Goal: Find specific page/section: Find specific page/section

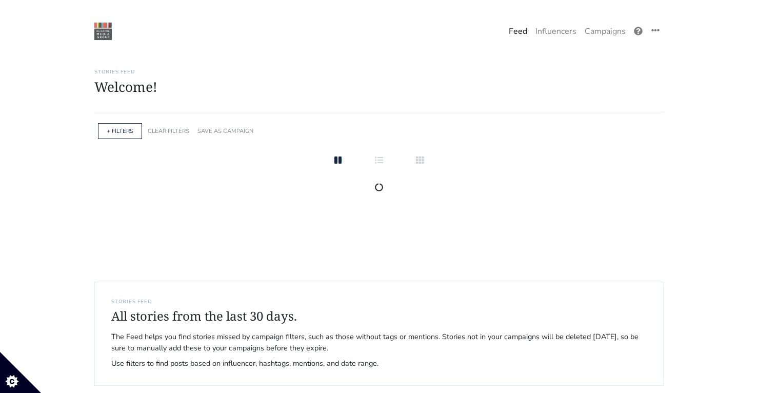
click at [614, 32] on link "Campaigns" at bounding box center [604, 31] width 49 height 21
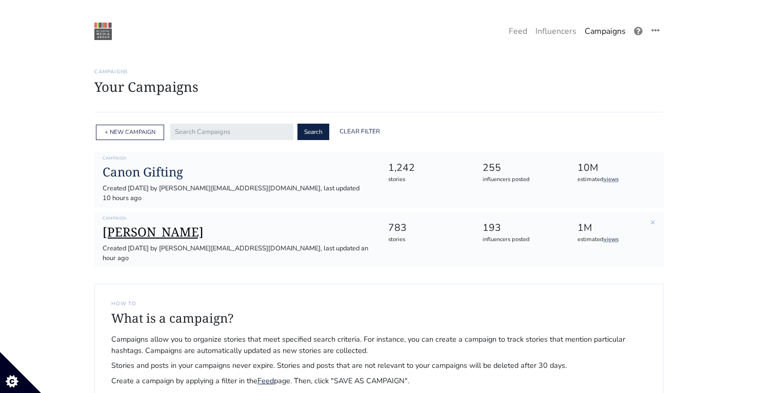
click at [161, 226] on h1 "[PERSON_NAME]" at bounding box center [237, 232] width 269 height 15
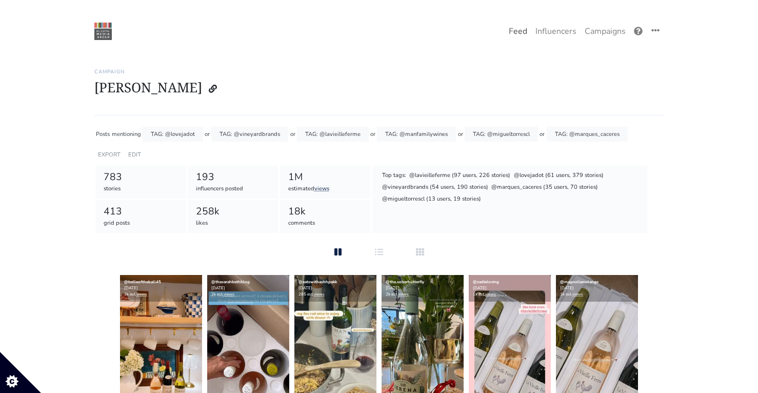
click at [521, 26] on link "Feed" at bounding box center [517, 31] width 27 height 21
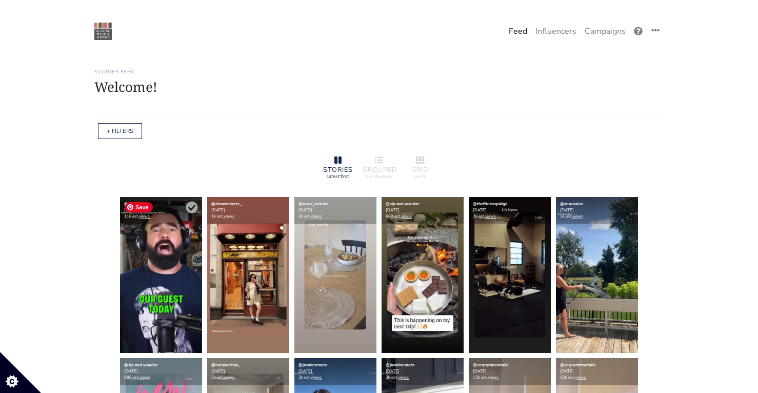
click at [184, 277] on img at bounding box center [161, 275] width 82 height 156
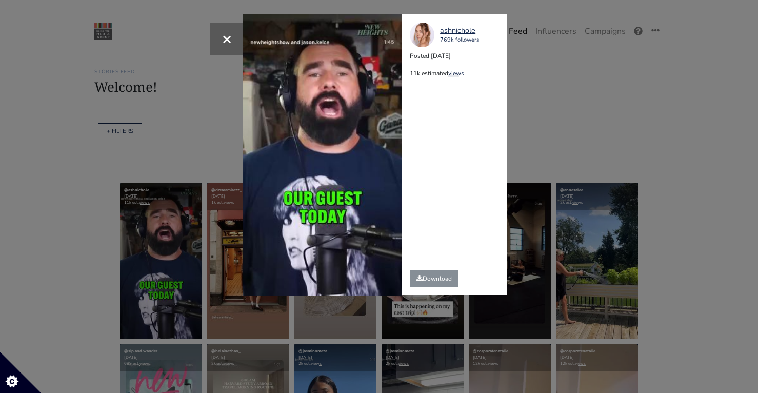
click at [581, 59] on div "× Your browser does not support HTML5 video. ashnichole 769k followers Posted 2…" at bounding box center [379, 196] width 758 height 393
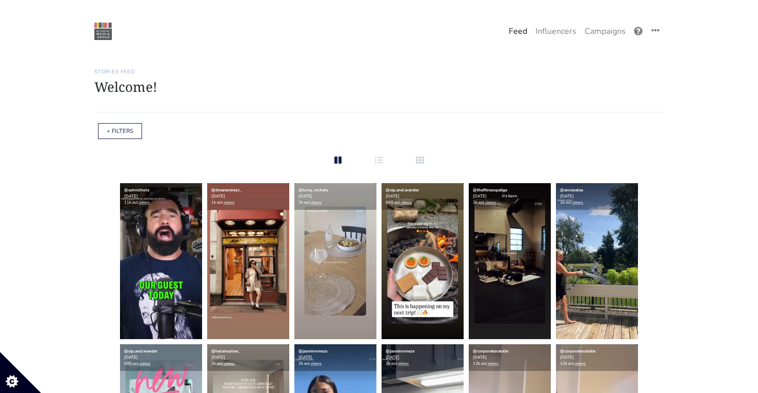
click at [236, 125] on div "+ FILTERS CLEAR FILTERS SAVE AS CAMPAIGN APPLY Track stories matching the above…" at bounding box center [378, 131] width 569 height 22
click at [589, 25] on link "Campaigns" at bounding box center [604, 31] width 49 height 21
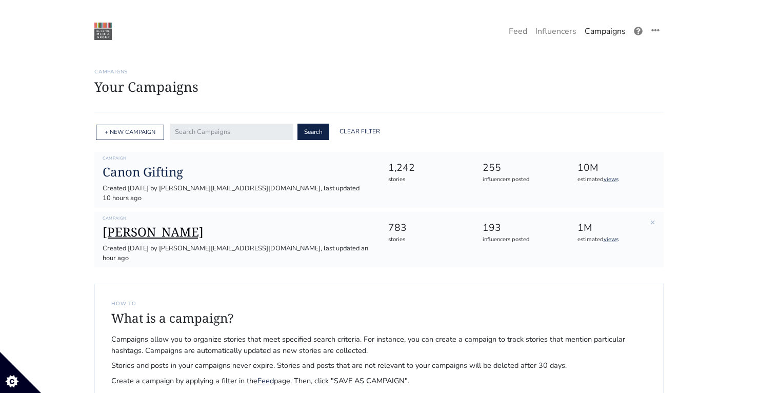
click at [149, 225] on h1 "[PERSON_NAME]" at bounding box center [237, 232] width 269 height 15
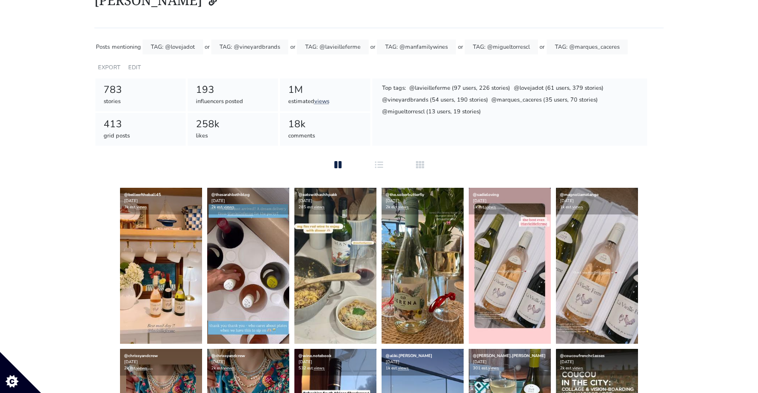
scroll to position [88, 0]
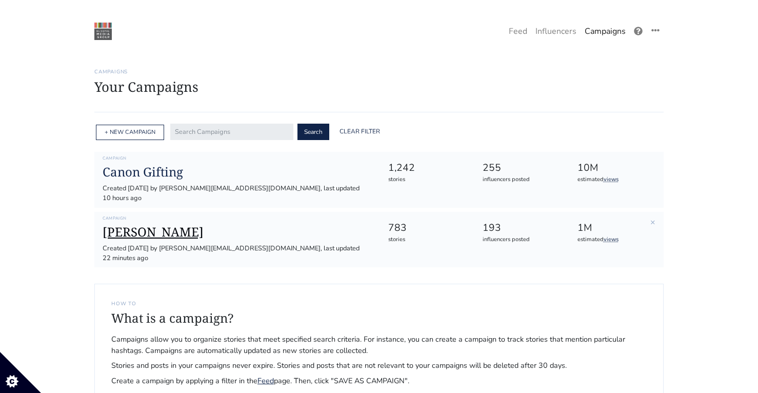
click at [145, 225] on h1 "[PERSON_NAME]" at bounding box center [237, 232] width 269 height 15
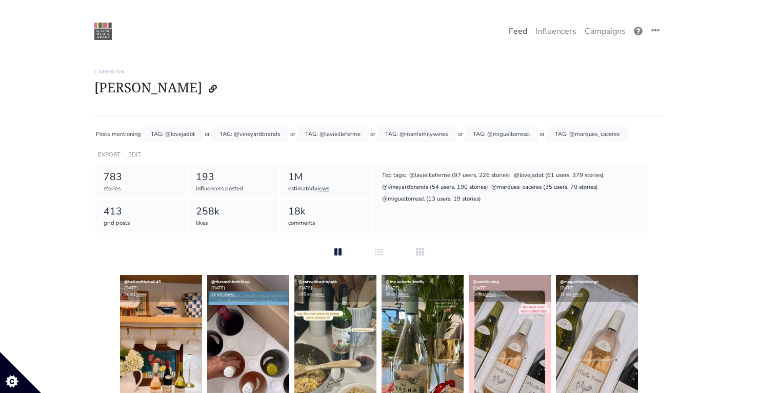
click at [510, 31] on link "Feed" at bounding box center [517, 31] width 27 height 21
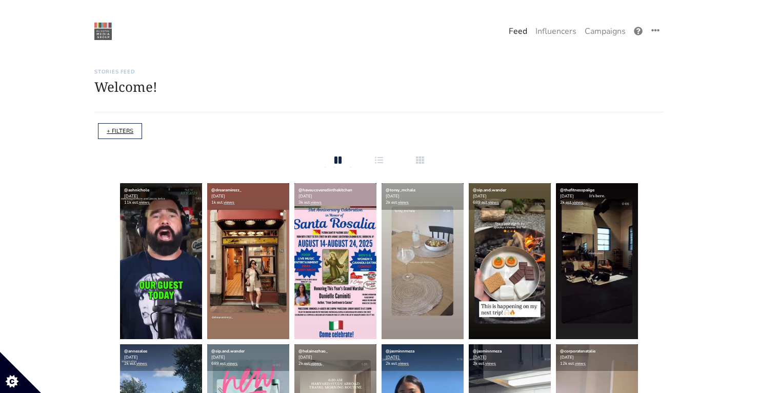
click at [113, 131] on link "+ FILTERS" at bounding box center [120, 131] width 27 height 8
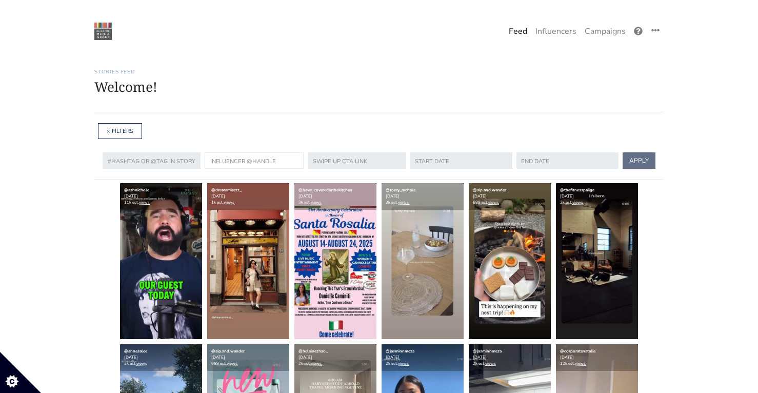
click at [227, 159] on input "text" at bounding box center [254, 160] width 99 height 16
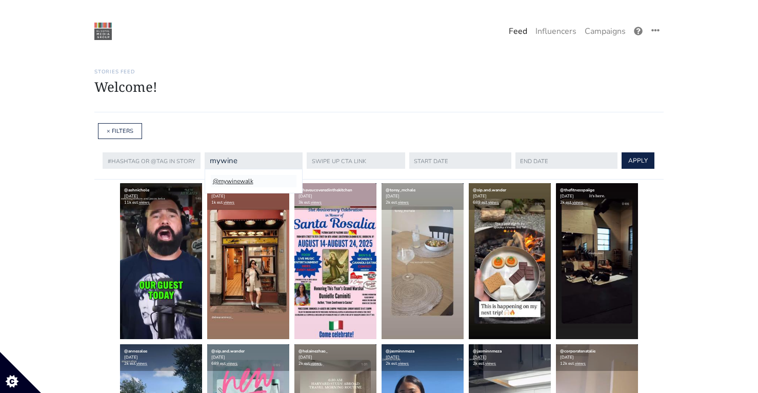
click at [254, 177] on li "@mywinewalk" at bounding box center [254, 181] width 86 height 12
type input "mywinewalk"
click at [636, 161] on button "APPLY" at bounding box center [637, 160] width 33 height 16
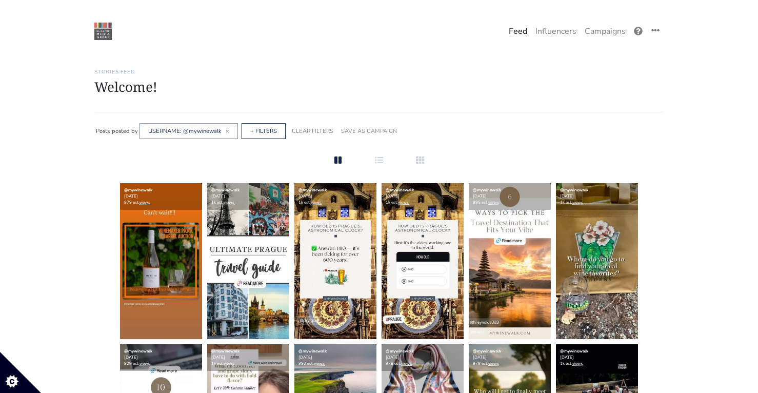
click at [426, 97] on div "Stories Feed Welcome! Get the most out of your [URL] account Continue setting u…" at bounding box center [378, 83] width 569 height 55
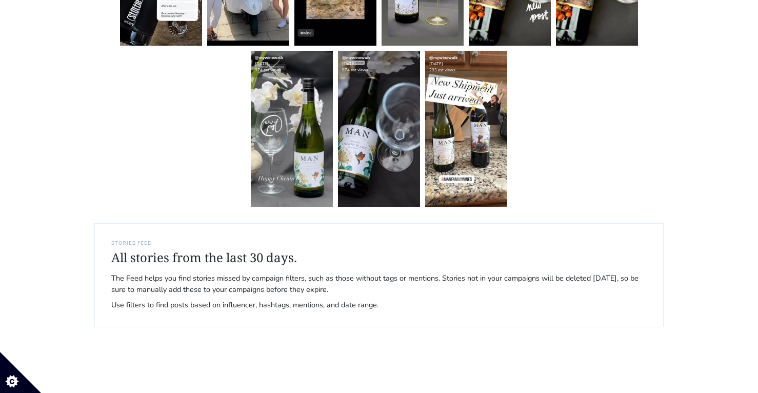
scroll to position [1411, 0]
